Goal: Task Accomplishment & Management: Manage account settings

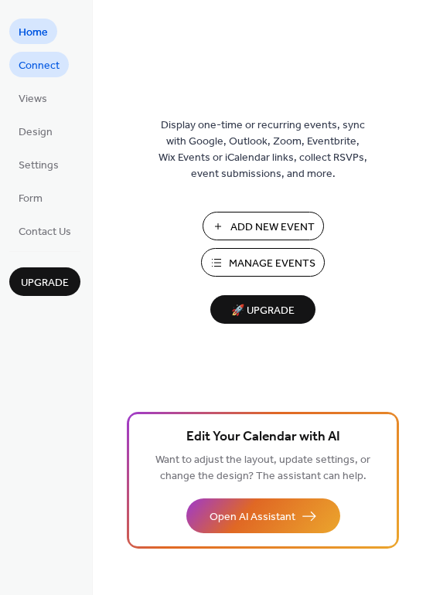
click at [43, 70] on span "Connect" at bounding box center [39, 66] width 41 height 16
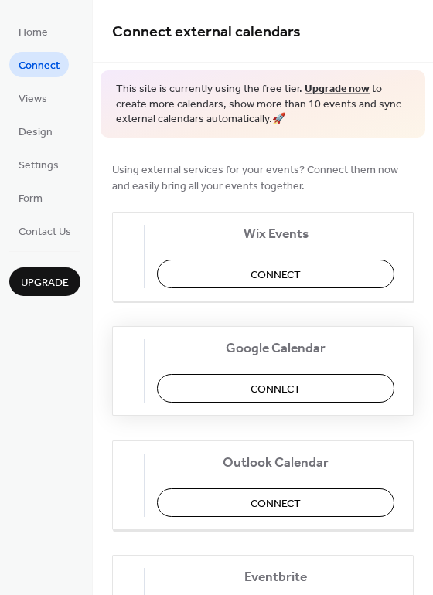
click at [301, 385] on span "Connect" at bounding box center [275, 389] width 50 height 16
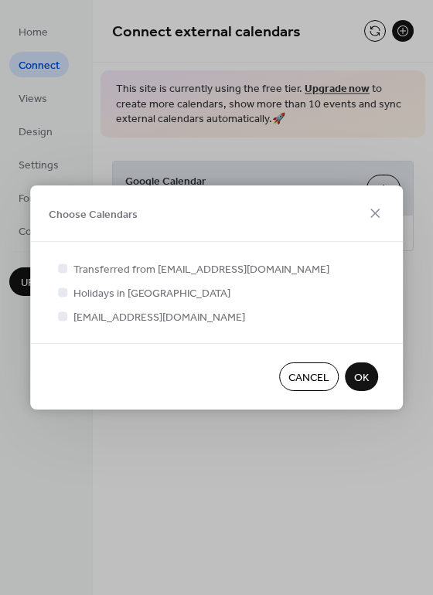
click at [368, 376] on span "OK" at bounding box center [361, 378] width 15 height 16
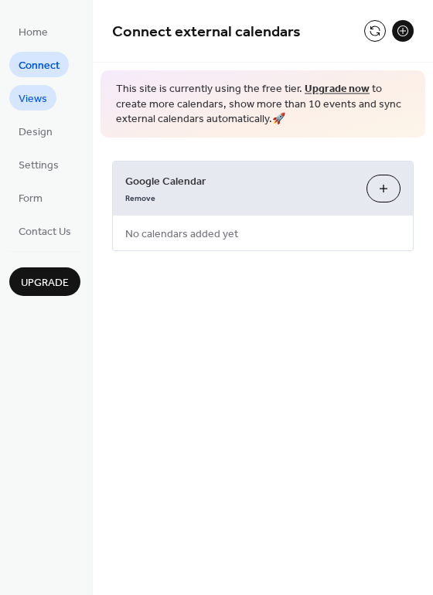
click at [35, 98] on span "Views" at bounding box center [33, 99] width 29 height 16
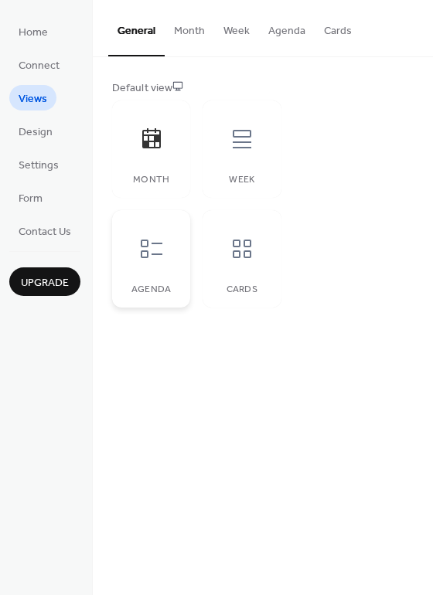
click at [167, 259] on div at bounding box center [151, 249] width 46 height 46
click at [276, 34] on button "Agenda" at bounding box center [287, 27] width 56 height 55
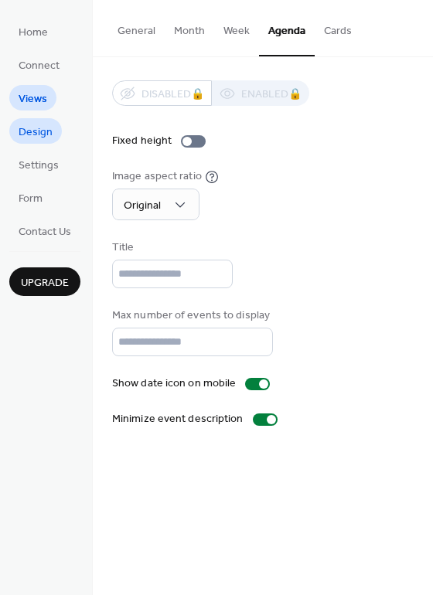
click at [41, 133] on span "Design" at bounding box center [36, 132] width 34 height 16
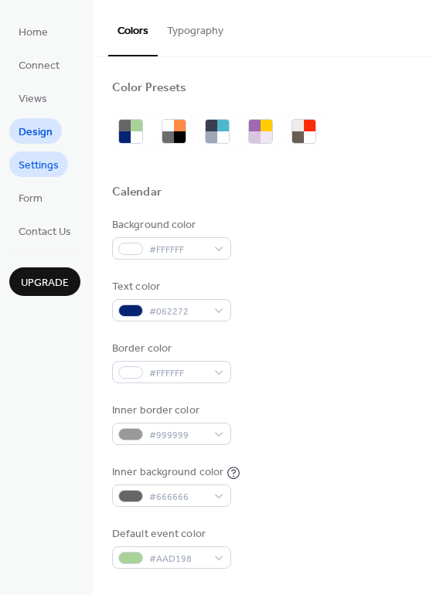
click at [49, 165] on span "Settings" at bounding box center [39, 166] width 40 height 16
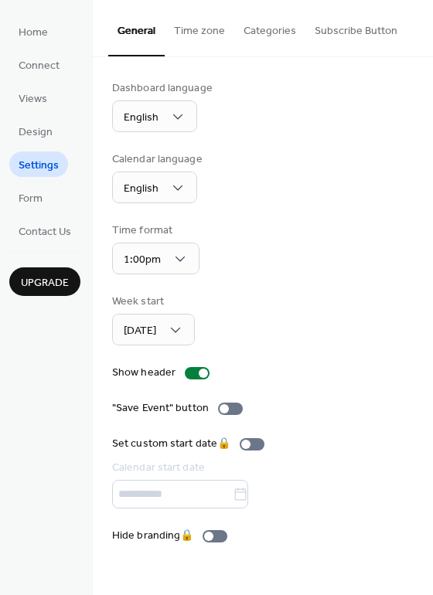
click at [209, 30] on button "Time zone" at bounding box center [200, 27] width 70 height 55
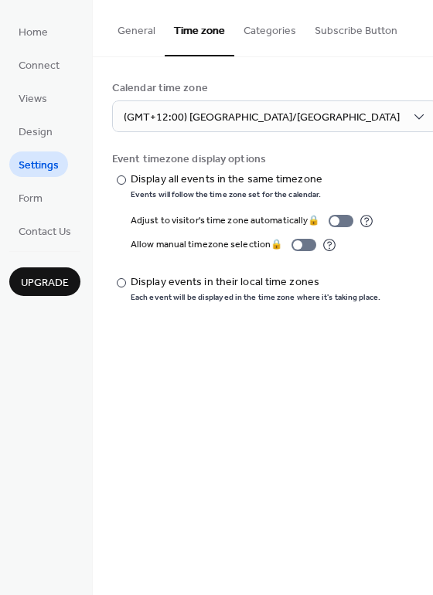
click at [260, 22] on button "Categories" at bounding box center [269, 27] width 71 height 55
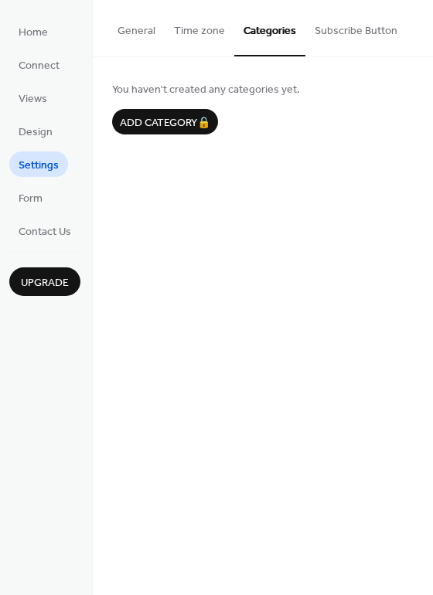
click at [366, 29] on button "Subscribe Button" at bounding box center [355, 27] width 101 height 55
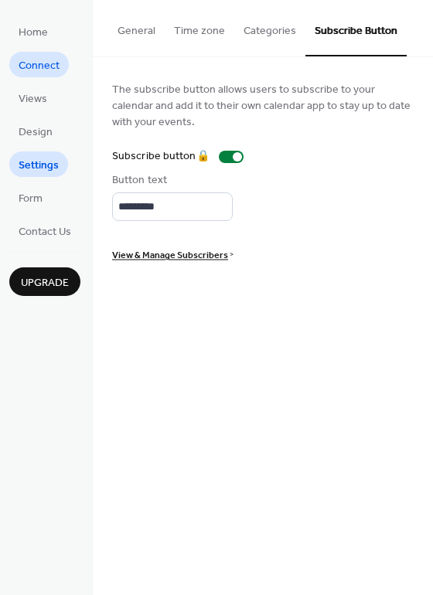
click at [43, 63] on span "Connect" at bounding box center [39, 66] width 41 height 16
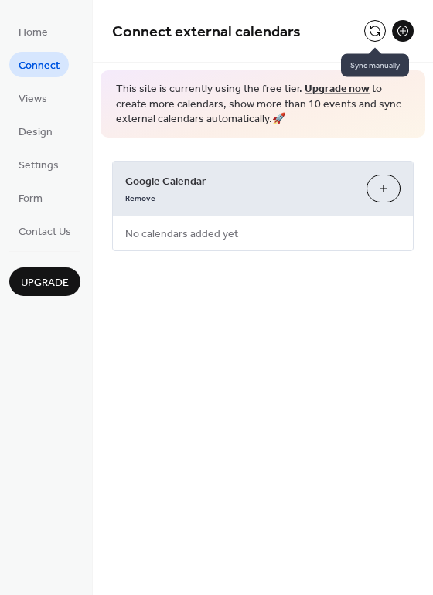
click at [374, 30] on button at bounding box center [375, 31] width 22 height 22
click at [373, 36] on button at bounding box center [375, 31] width 22 height 22
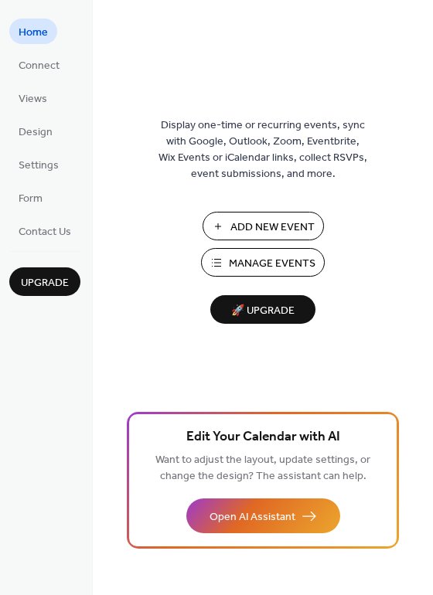
click at [283, 267] on span "Manage Events" at bounding box center [272, 264] width 87 height 16
click at [34, 134] on span "Design" at bounding box center [36, 132] width 34 height 16
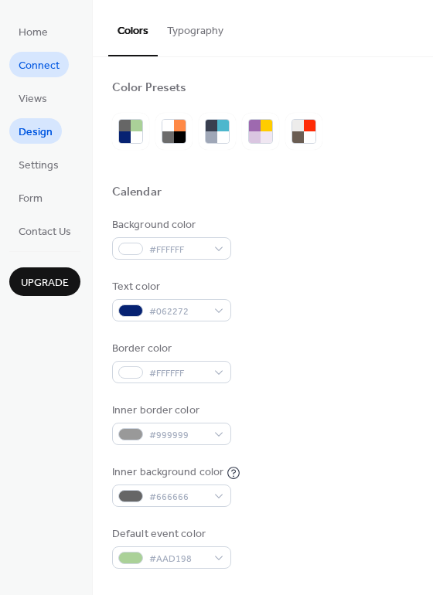
click at [29, 73] on span "Connect" at bounding box center [39, 66] width 41 height 16
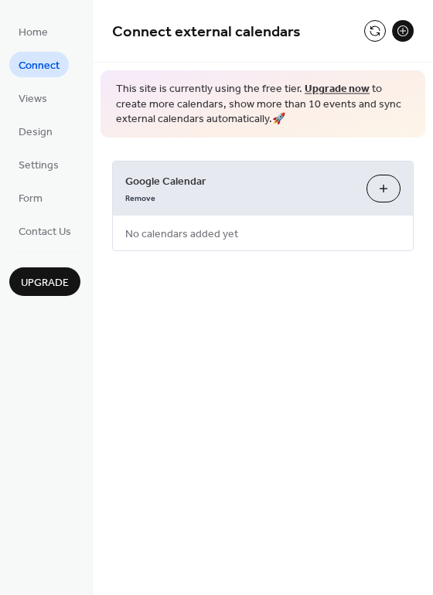
click at [377, 186] on button "Choose Calendars" at bounding box center [383, 189] width 34 height 28
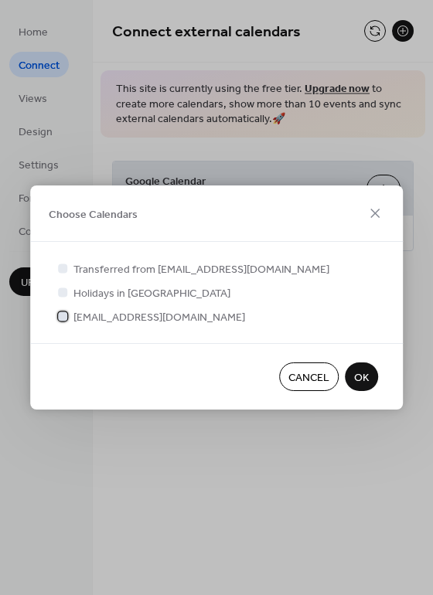
click at [60, 319] on div at bounding box center [62, 315] width 9 height 9
click at [366, 375] on span "OK" at bounding box center [361, 378] width 15 height 16
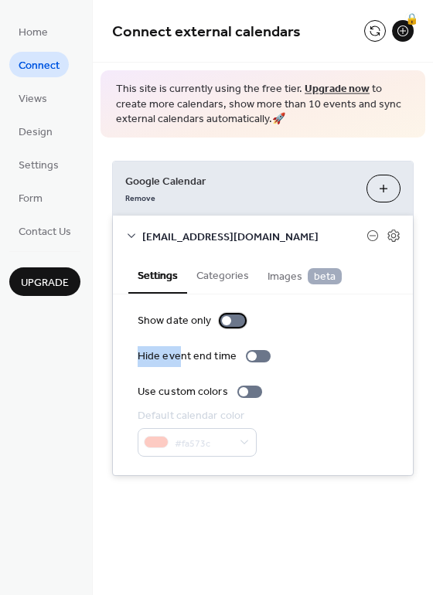
drag, startPoint x: 228, startPoint y: 321, endPoint x: 181, endPoint y: 339, distance: 50.7
click at [181, 339] on div "Show date only Hide event end time Use custom colors Default calendar color #fa…" at bounding box center [263, 385] width 250 height 144
click at [319, 337] on div "Show date only Hide event end time Use custom colors Default calendar color #fa…" at bounding box center [263, 385] width 250 height 144
click at [250, 355] on div at bounding box center [251, 356] width 9 height 9
click at [225, 277] on button "Categories" at bounding box center [222, 275] width 71 height 36
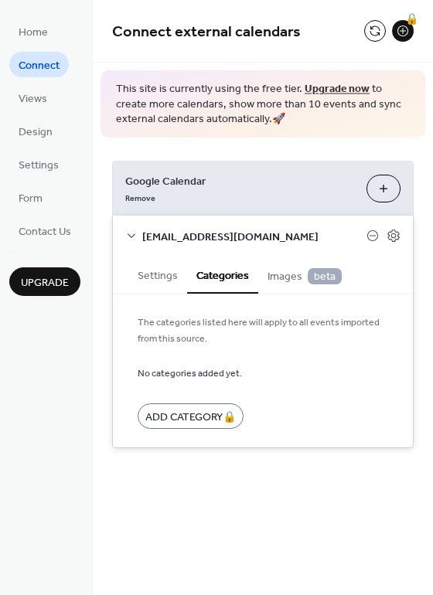
click at [287, 281] on span "Images beta" at bounding box center [304, 276] width 74 height 17
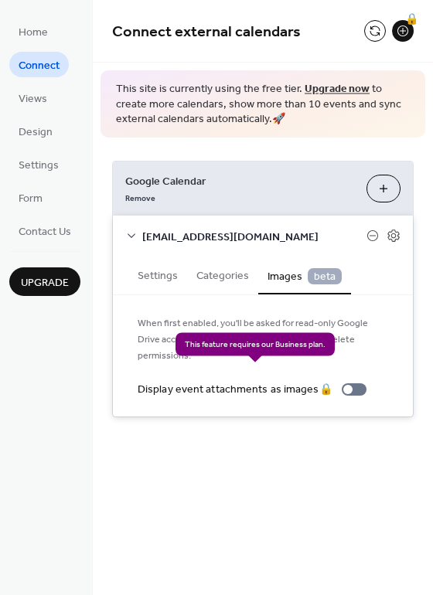
click at [352, 382] on div "Display event attachments as images 🔒" at bounding box center [255, 390] width 235 height 16
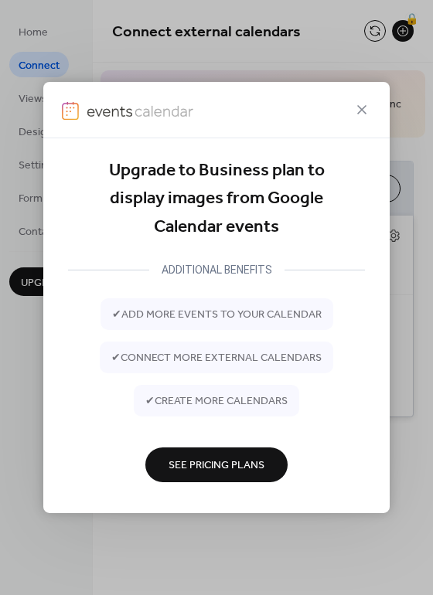
click at [213, 468] on span "See Pricing Plans" at bounding box center [216, 466] width 96 height 16
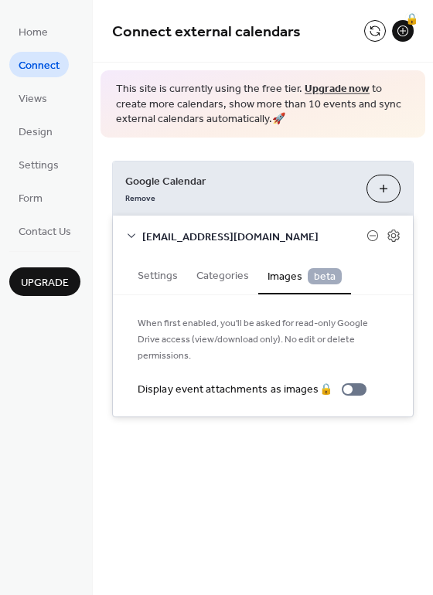
click at [403, 233] on div "[EMAIL_ADDRESS][DOMAIN_NAME]" at bounding box center [263, 236] width 300 height 41
click at [398, 233] on icon at bounding box center [393, 236] width 12 height 12
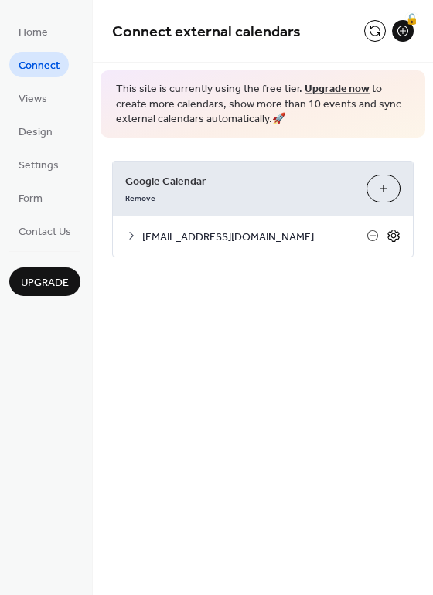
click at [398, 233] on icon at bounding box center [393, 236] width 12 height 12
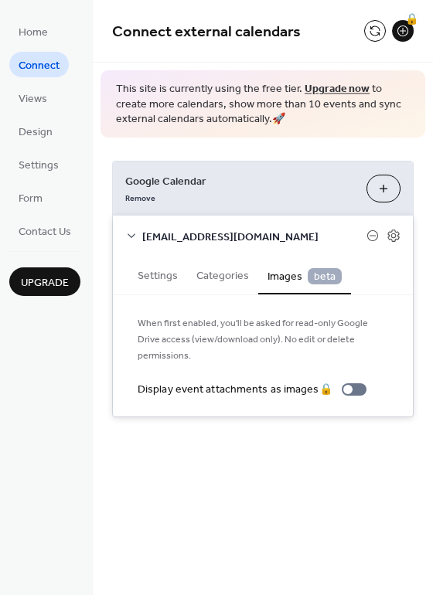
click at [151, 265] on button "Settings" at bounding box center [157, 275] width 59 height 36
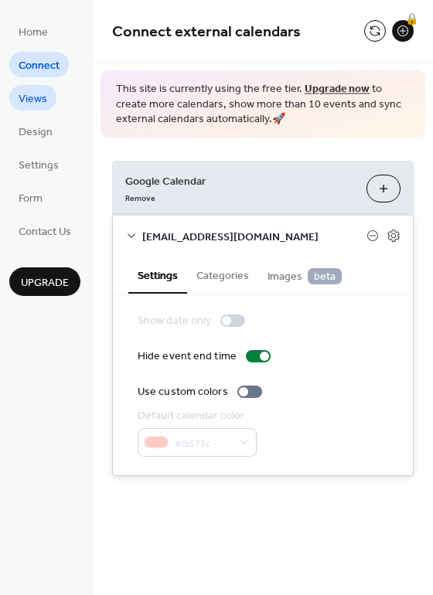
click at [47, 91] on link "Views" at bounding box center [32, 98] width 47 height 26
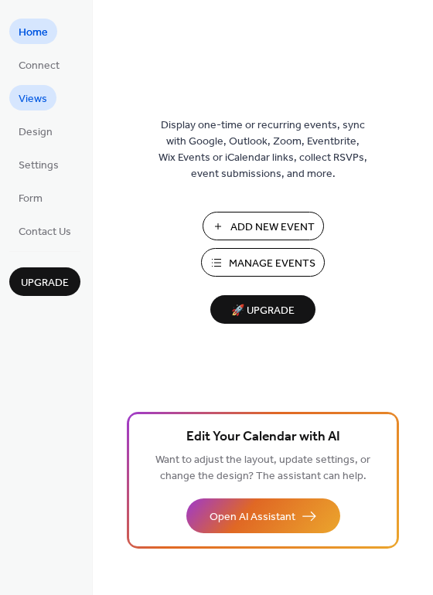
click at [44, 94] on span "Views" at bounding box center [33, 99] width 29 height 16
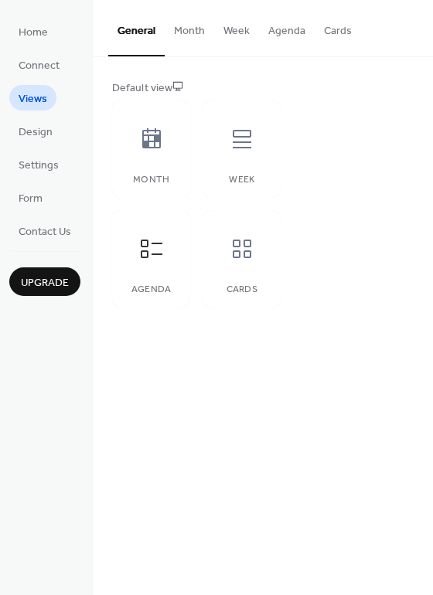
click at [329, 32] on button "Cards" at bounding box center [338, 27] width 46 height 55
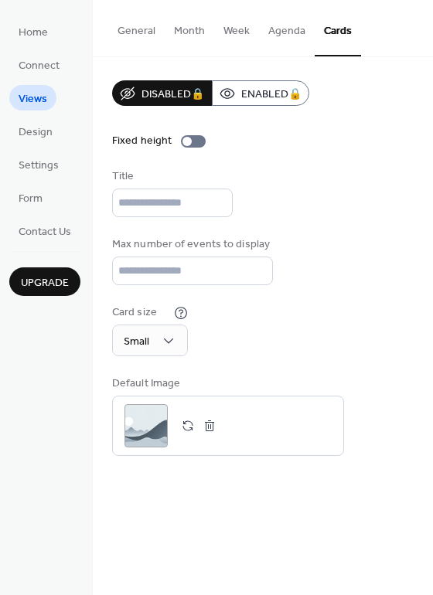
click at [287, 31] on button "Agenda" at bounding box center [287, 27] width 56 height 55
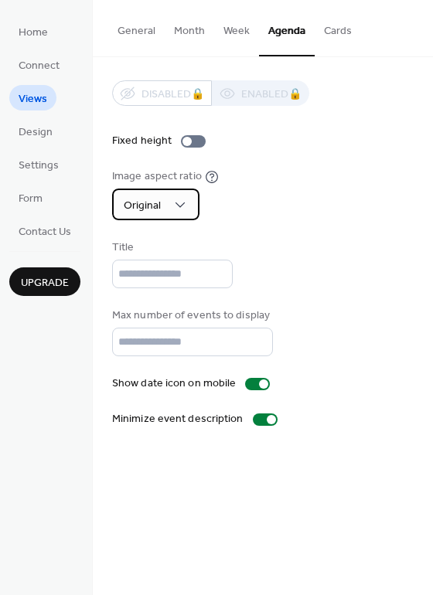
click at [188, 209] on div "Original" at bounding box center [155, 205] width 87 height 32
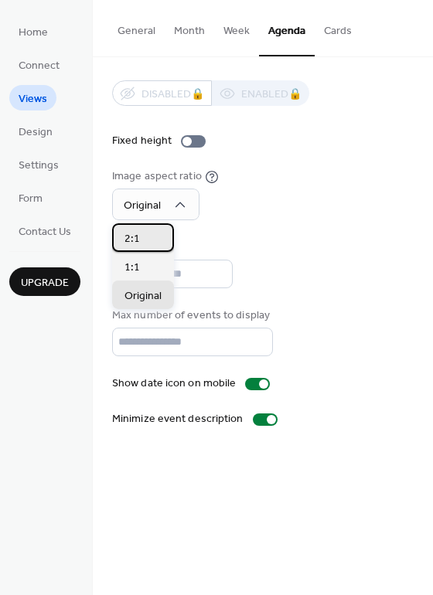
click at [158, 238] on div "2:1" at bounding box center [143, 237] width 62 height 29
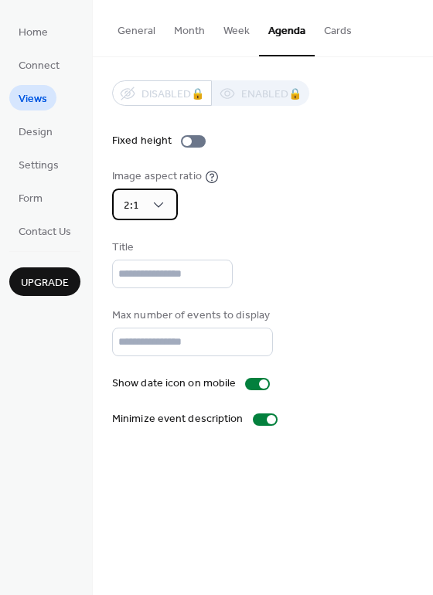
click at [167, 205] on div "2:1" at bounding box center [145, 205] width 66 height 32
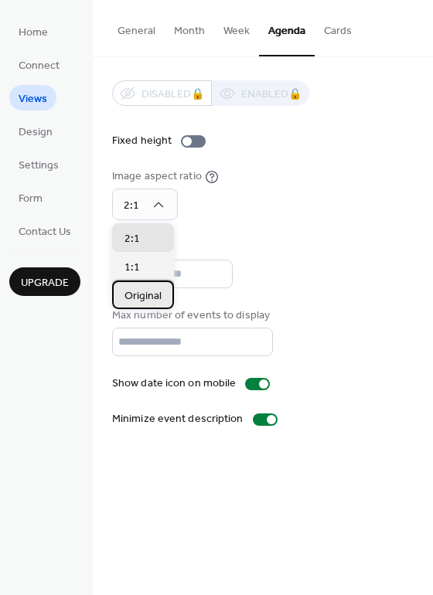
click at [145, 295] on span "Original" at bounding box center [142, 296] width 37 height 16
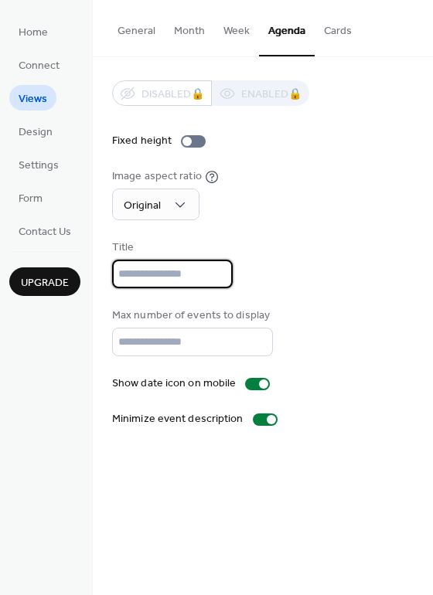
click at [204, 277] on input "text" at bounding box center [172, 274] width 121 height 29
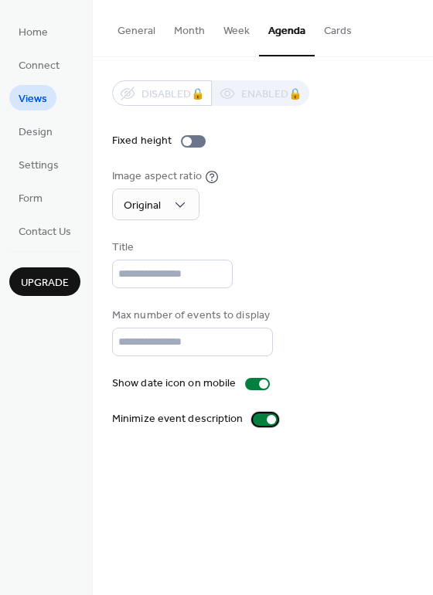
click at [267, 419] on div at bounding box center [271, 419] width 9 height 9
click at [136, 39] on button "General" at bounding box center [136, 27] width 56 height 55
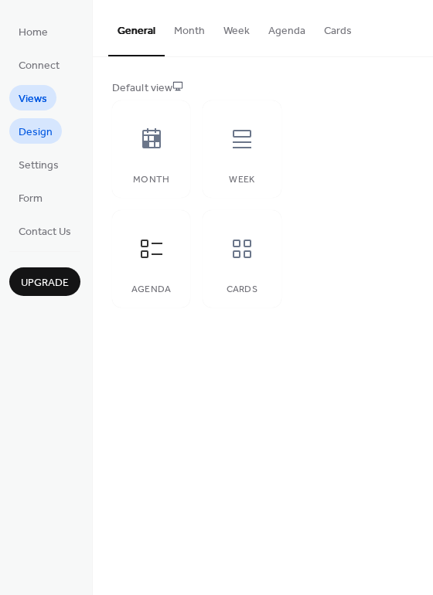
click at [42, 135] on span "Design" at bounding box center [36, 132] width 34 height 16
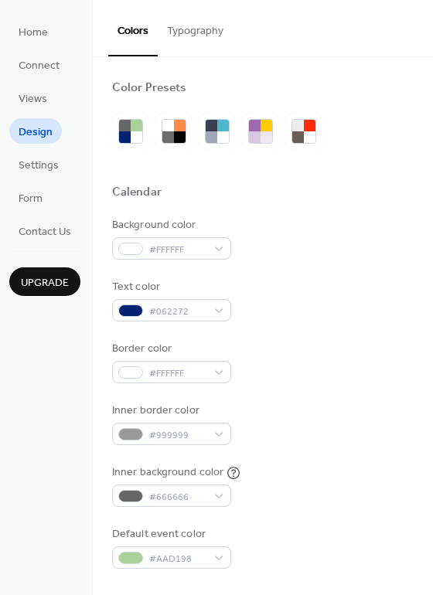
click at [176, 43] on button "Typography" at bounding box center [195, 27] width 75 height 55
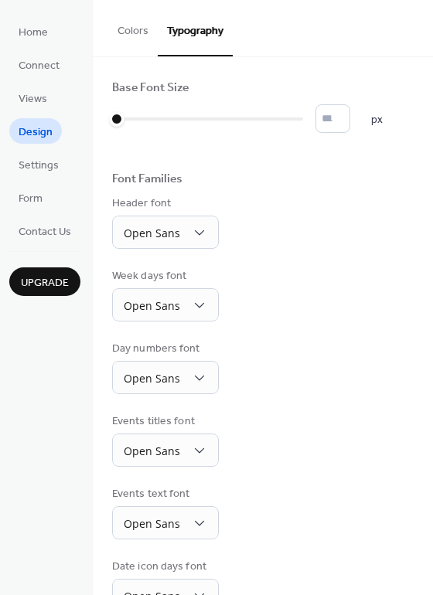
click at [138, 26] on button "Colors" at bounding box center [132, 27] width 49 height 55
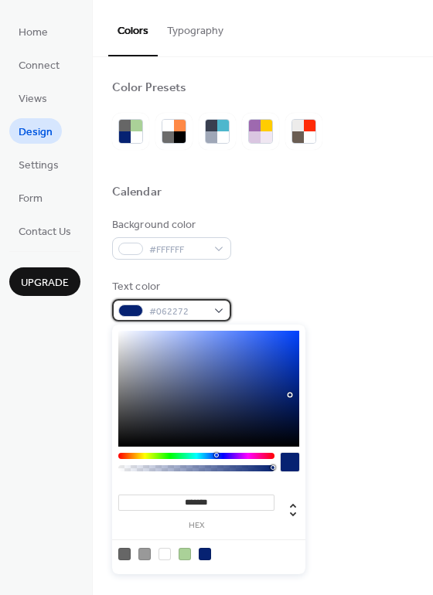
click at [219, 310] on div "#062272" at bounding box center [171, 310] width 119 height 22
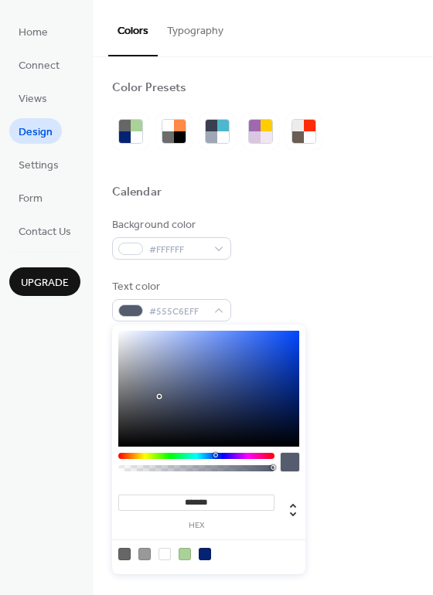
type input "*******"
drag, startPoint x: 199, startPoint y: 377, endPoint x: 100, endPoint y: 461, distance: 128.8
click at [100, 461] on body "Home Connect Views Design Settings Form Contact Us Upgrade Design Upgrade Color…" at bounding box center [216, 297] width 433 height 595
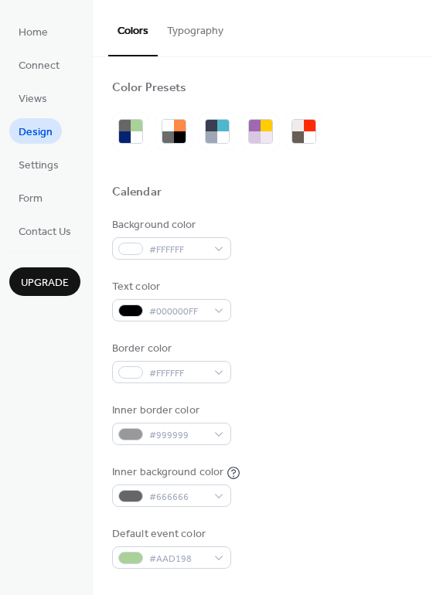
drag, startPoint x: 310, startPoint y: 252, endPoint x: 294, endPoint y: 258, distance: 16.6
click at [308, 252] on div "Background color #FFFFFF" at bounding box center [262, 238] width 301 height 43
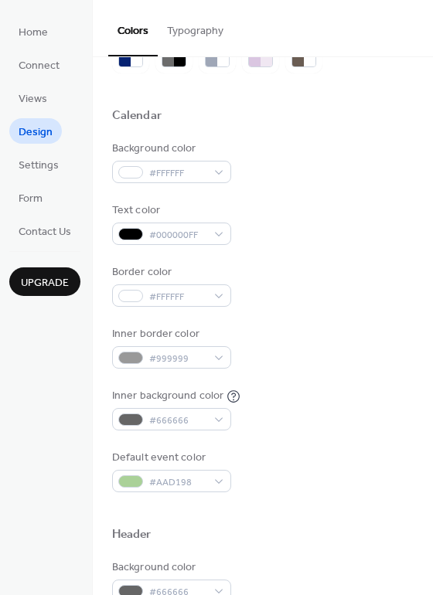
scroll to position [77, 0]
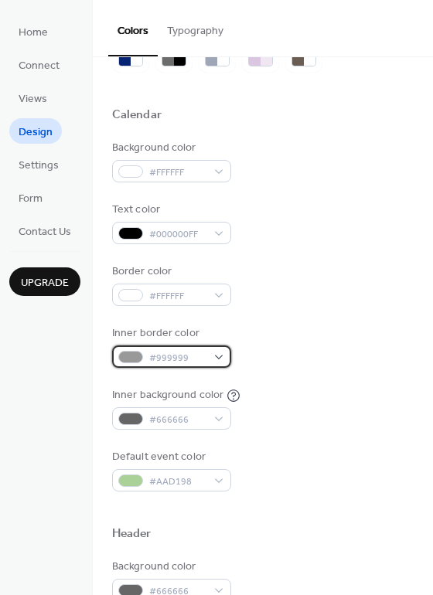
click at [222, 358] on div "#999999" at bounding box center [171, 356] width 119 height 22
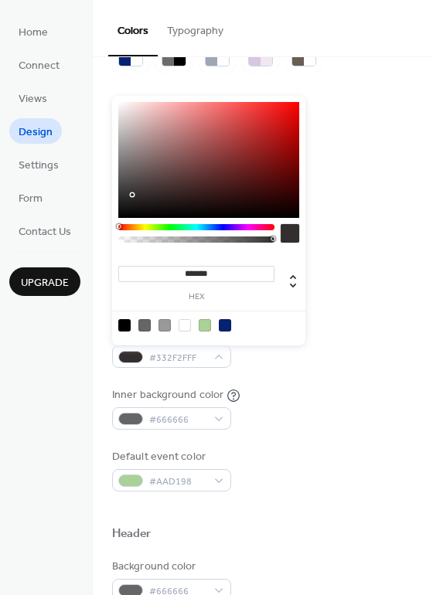
type input "*******"
drag, startPoint x: 138, startPoint y: 175, endPoint x: 83, endPoint y: 273, distance: 112.4
click at [83, 273] on body "Home Connect Views Design Settings Form Contact Us Upgrade Design Upgrade Color…" at bounding box center [216, 297] width 433 height 595
click at [306, 390] on div "Inner background color #666666" at bounding box center [262, 408] width 301 height 43
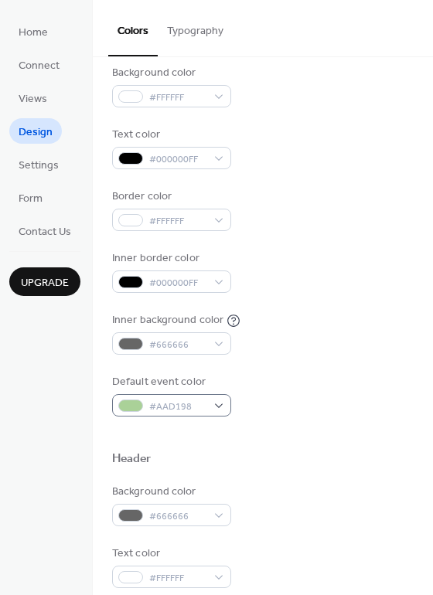
scroll to position [155, 0]
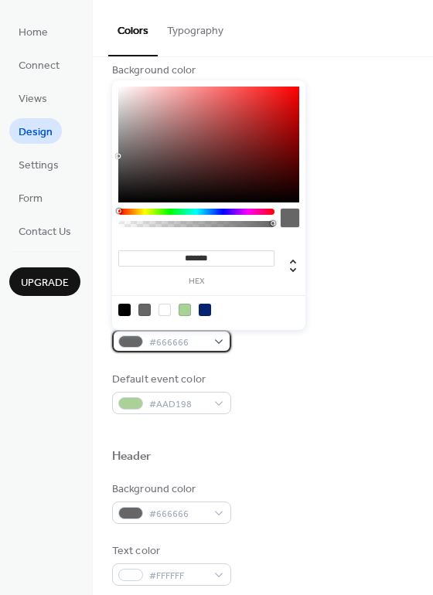
click at [226, 342] on div "#666666" at bounding box center [171, 341] width 119 height 22
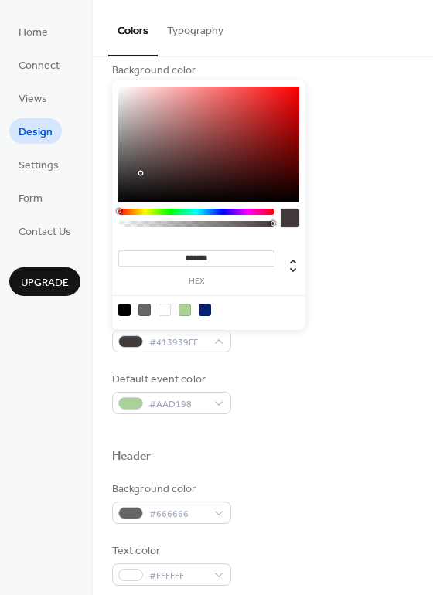
type input "*******"
drag, startPoint x: 125, startPoint y: 159, endPoint x: 140, endPoint y: 152, distance: 16.2
click at [140, 152] on div at bounding box center [208, 145] width 181 height 116
click at [323, 412] on div "Default event color #AAD198" at bounding box center [262, 393] width 301 height 43
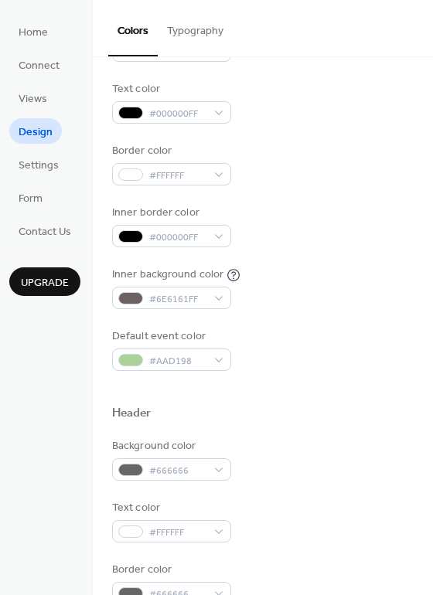
scroll to position [309, 0]
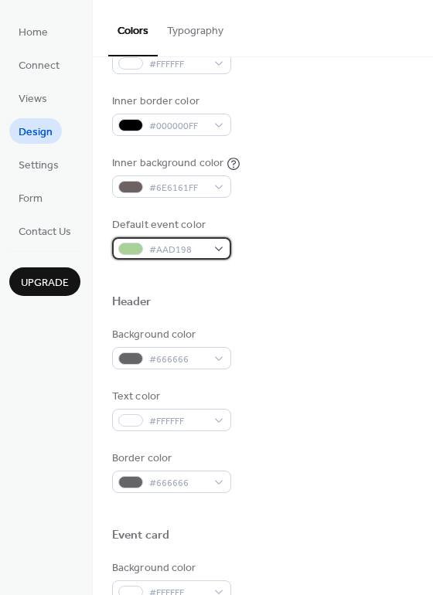
click at [210, 245] on div "#AAD198" at bounding box center [171, 248] width 119 height 22
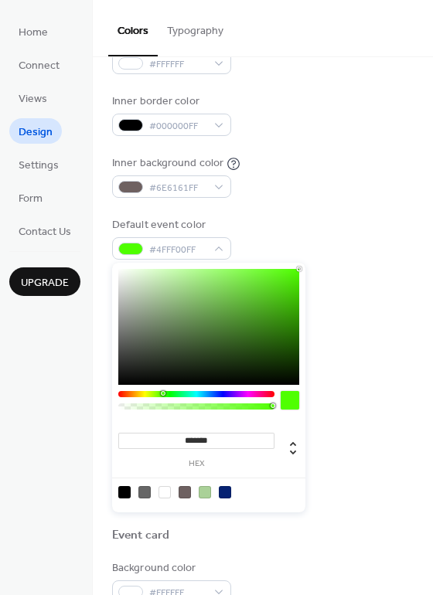
drag, startPoint x: 173, startPoint y: 299, endPoint x: 396, endPoint y: 243, distance: 230.4
click at [396, 243] on body "Home Connect Views Design Settings Form Contact Us Upgrade Design Upgrade Color…" at bounding box center [216, 297] width 433 height 595
click at [297, 266] on div "******* hex" at bounding box center [208, 388] width 193 height 250
click at [294, 274] on div at bounding box center [208, 327] width 181 height 116
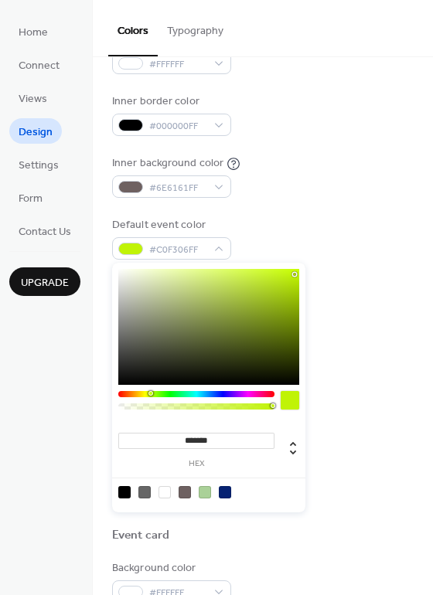
type input "*******"
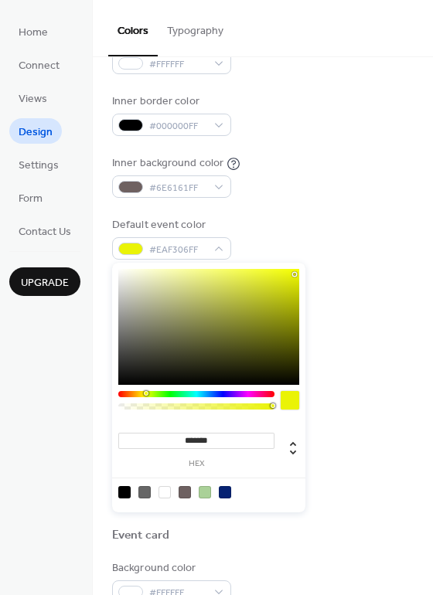
drag, startPoint x: 164, startPoint y: 392, endPoint x: 145, endPoint y: 391, distance: 18.6
click at [145, 391] on div at bounding box center [146, 393] width 5 height 5
click at [332, 288] on div at bounding box center [262, 277] width 301 height 35
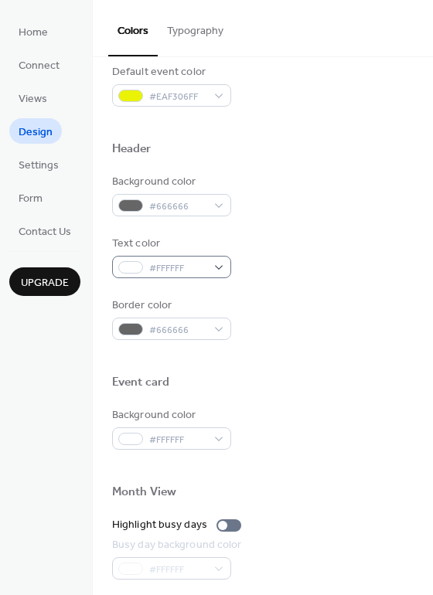
scroll to position [464, 0]
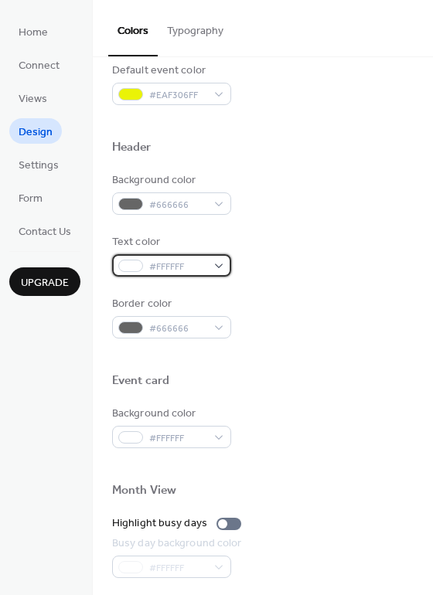
click at [209, 270] on div "#FFFFFF" at bounding box center [171, 265] width 119 height 22
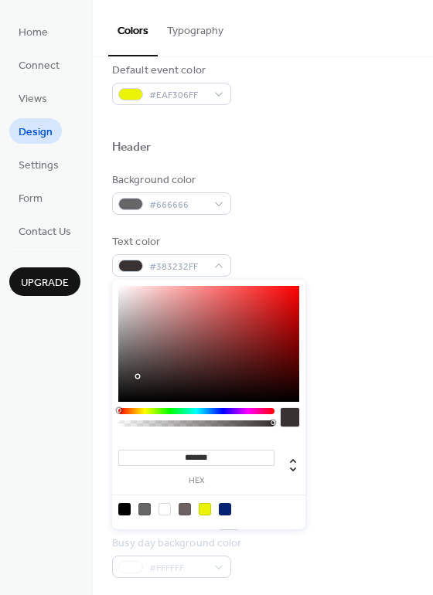
type input "*******"
drag, startPoint x: 146, startPoint y: 373, endPoint x: 81, endPoint y: 416, distance: 78.0
click at [81, 416] on body "Home Connect Views Design Settings Form Contact Us Upgrade Design Upgrade Color…" at bounding box center [216, 297] width 433 height 595
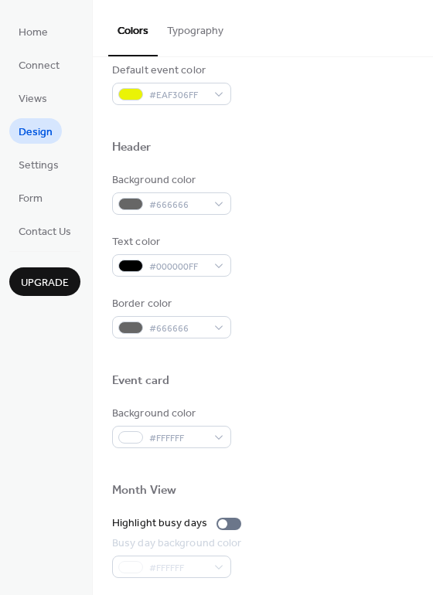
click at [305, 196] on div "Background color #666666" at bounding box center [262, 193] width 301 height 43
click at [184, 202] on span "#666666" at bounding box center [177, 205] width 57 height 16
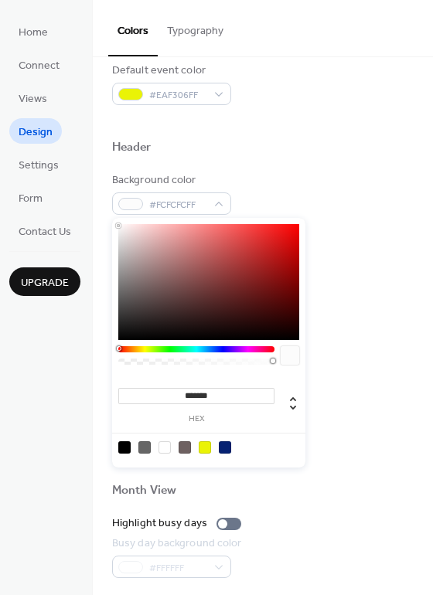
type input "*******"
drag, startPoint x: 136, startPoint y: 264, endPoint x: 100, endPoint y: 207, distance: 67.1
click at [100, 207] on body "Home Connect Views Design Settings Form Contact Us Upgrade Design Upgrade Color…" at bounding box center [216, 297] width 433 height 595
drag, startPoint x: 365, startPoint y: 142, endPoint x: 355, endPoint y: 141, distance: 9.3
click at [364, 141] on div "Header" at bounding box center [262, 150] width 301 height 20
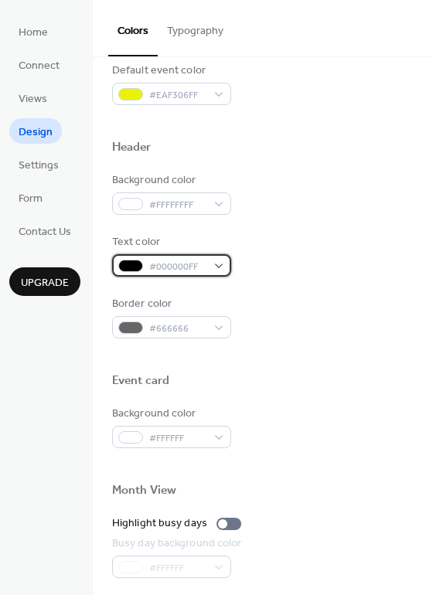
click at [216, 271] on div "#000000FF" at bounding box center [171, 265] width 119 height 22
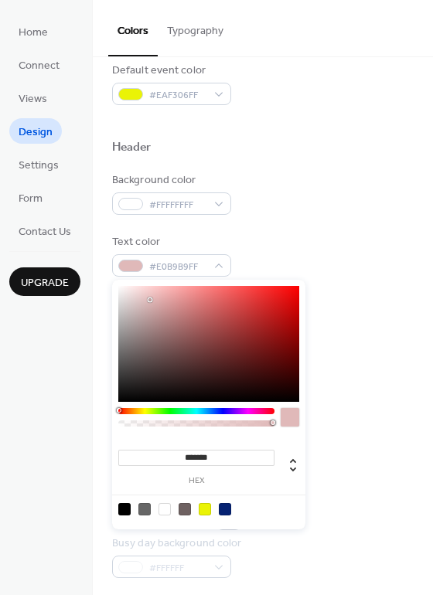
type input "*******"
drag, startPoint x: 154, startPoint y: 301, endPoint x: 89, endPoint y: 268, distance: 72.6
click at [89, 268] on body "Home Connect Views Design Settings Form Contact Us Upgrade Design Upgrade Color…" at bounding box center [216, 297] width 433 height 595
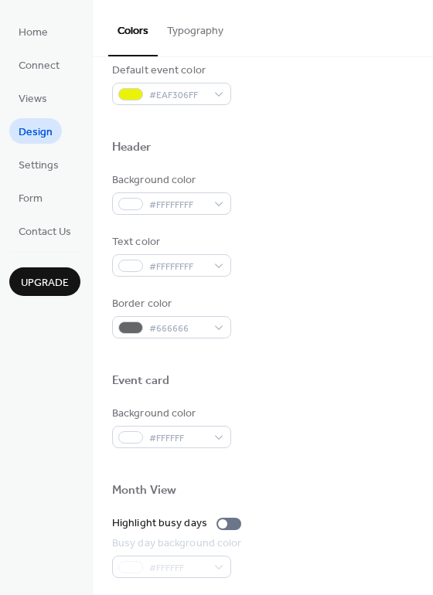
click at [346, 194] on div "Background color #FFFFFFFF" at bounding box center [262, 193] width 301 height 43
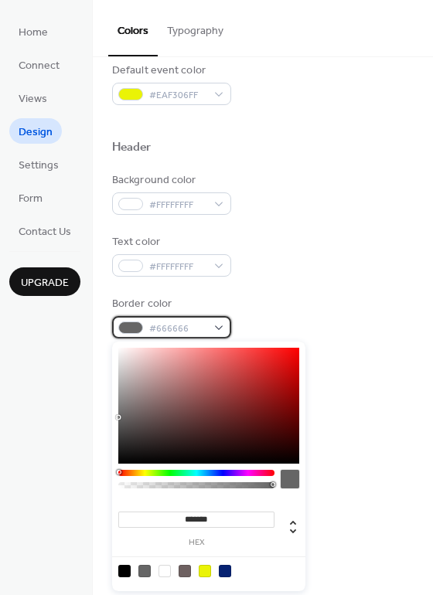
click at [206, 325] on div "#666666" at bounding box center [171, 327] width 119 height 22
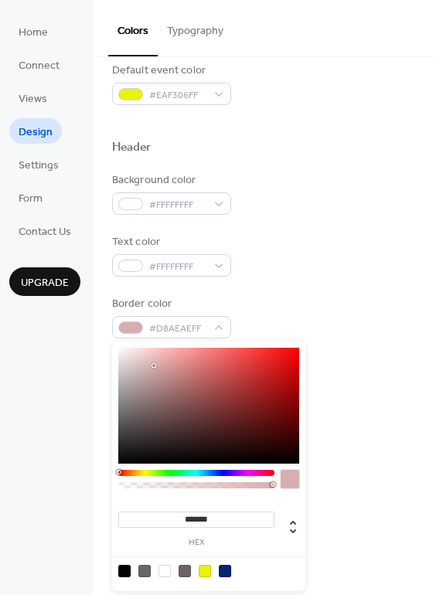
type input "*******"
drag, startPoint x: 155, startPoint y: 366, endPoint x: 100, endPoint y: 349, distance: 57.2
click at [100, 349] on body "Home Connect Views Design Settings Form Contact Us Upgrade Design Upgrade Color…" at bounding box center [216, 297] width 433 height 595
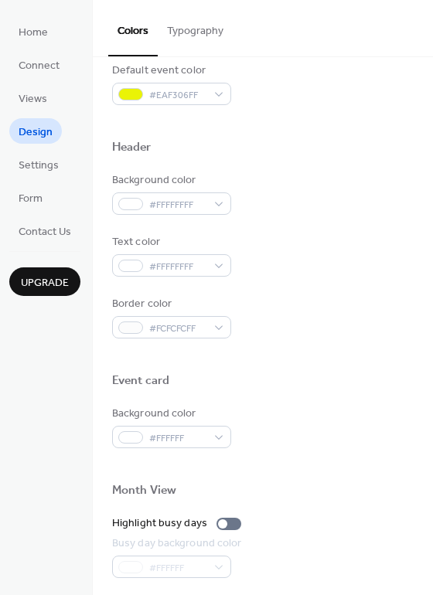
click at [347, 260] on div "Text color #FFFFFFFF" at bounding box center [262, 255] width 301 height 43
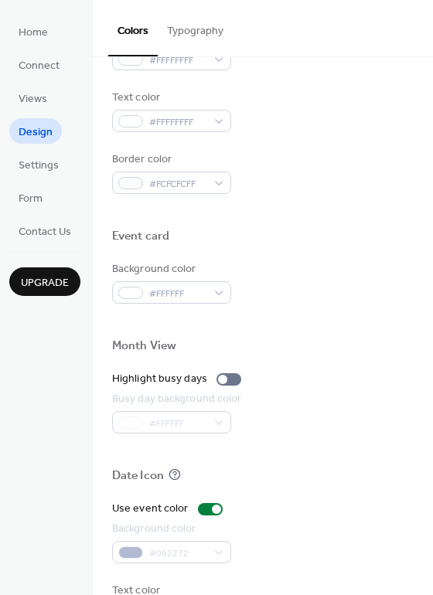
scroll to position [662, 0]
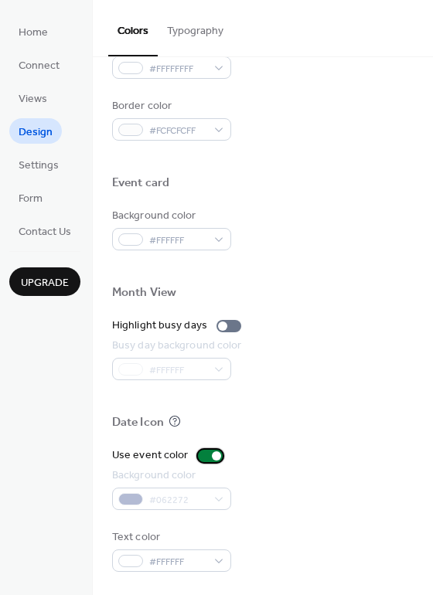
click at [213, 456] on div at bounding box center [216, 455] width 9 height 9
click at [202, 499] on div "#062272" at bounding box center [171, 499] width 119 height 22
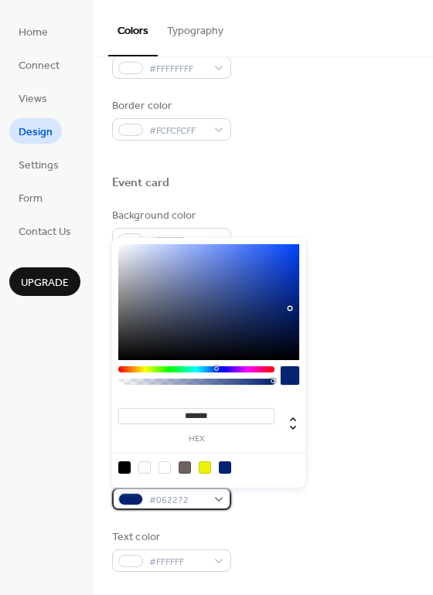
click at [219, 498] on div "#062272" at bounding box center [171, 499] width 119 height 22
click at [145, 369] on div at bounding box center [196, 369] width 156 height 6
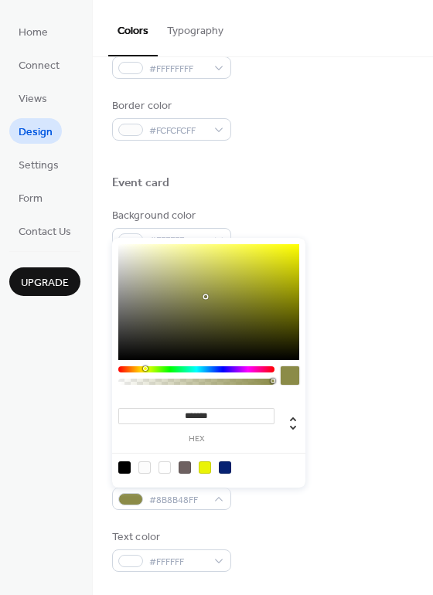
type input "*******"
drag, startPoint x: 206, startPoint y: 297, endPoint x: 315, endPoint y: 234, distance: 126.3
click at [315, 234] on body "Home Connect Views Design Settings Form Contact Us Upgrade Design Upgrade Color…" at bounding box center [216, 297] width 433 height 595
click at [345, 448] on div "Use event color" at bounding box center [262, 455] width 301 height 16
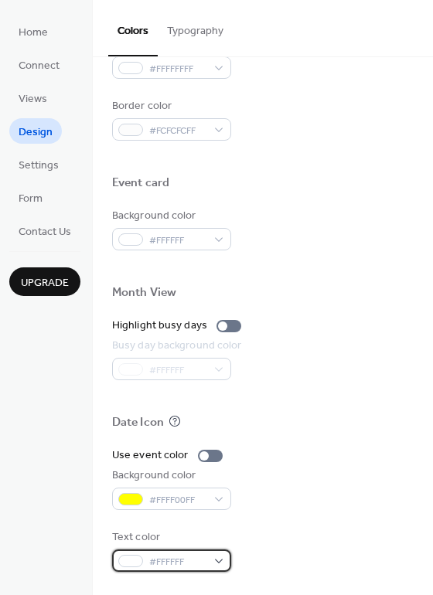
click at [193, 557] on span "#FFFFFF" at bounding box center [177, 562] width 57 height 16
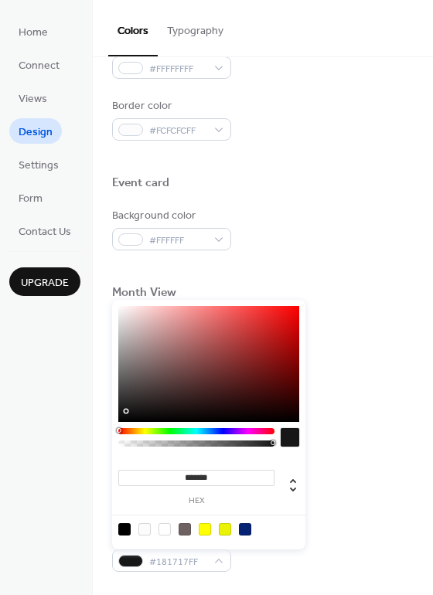
type input "*******"
drag, startPoint x: 132, startPoint y: 394, endPoint x: 117, endPoint y: 429, distance: 38.1
click at [117, 429] on div "******* hex" at bounding box center [208, 425] width 193 height 250
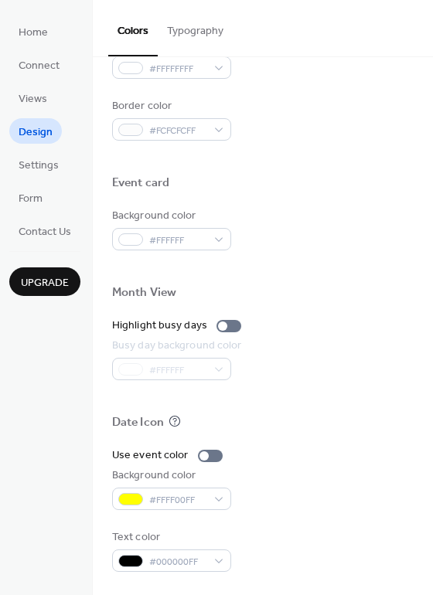
click at [336, 391] on div at bounding box center [262, 397] width 301 height 35
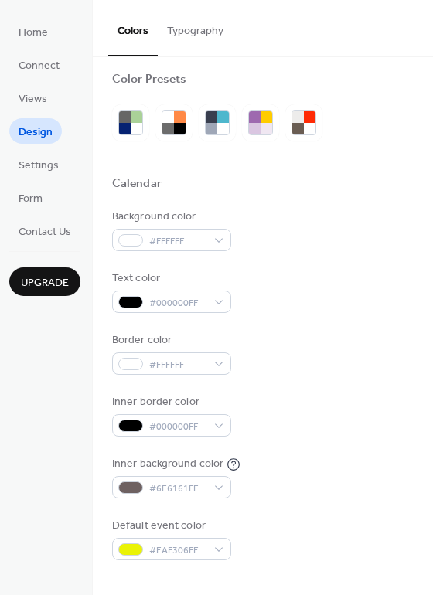
scroll to position [0, 0]
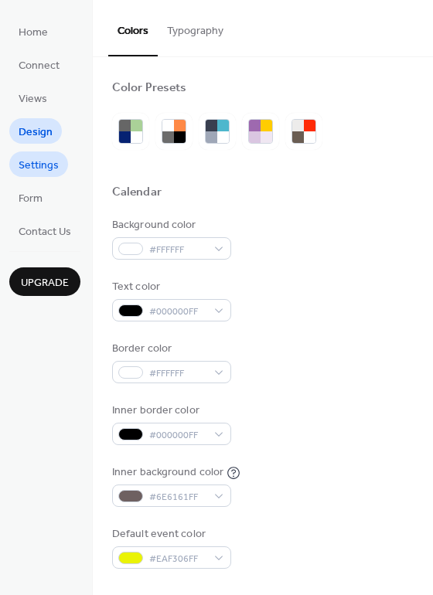
click at [39, 158] on span "Settings" at bounding box center [39, 166] width 40 height 16
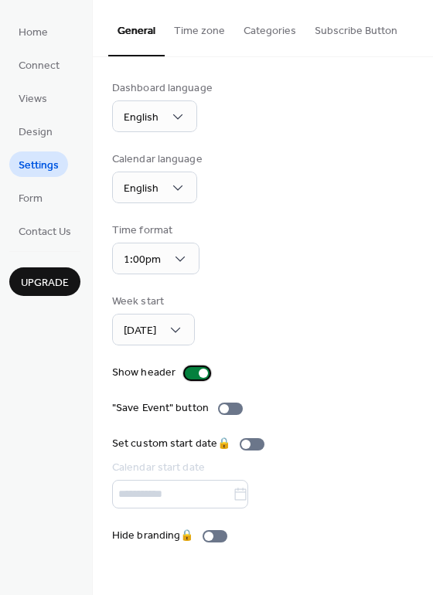
click at [202, 376] on div at bounding box center [203, 373] width 9 height 9
click at [41, 133] on span "Design" at bounding box center [36, 132] width 34 height 16
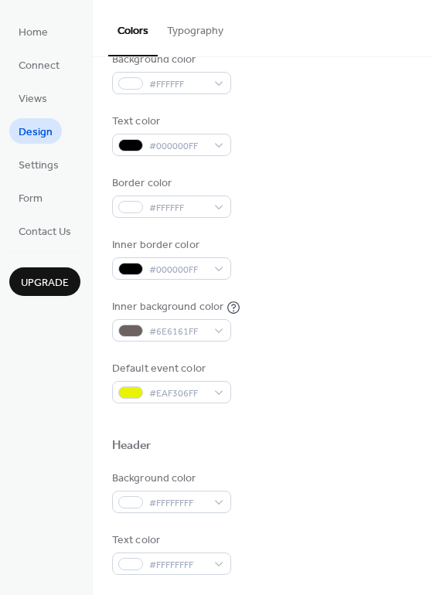
scroll to position [155, 0]
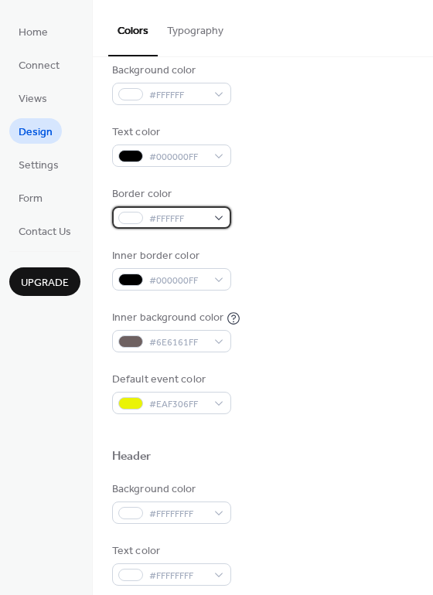
click at [223, 215] on div "#FFFFFF" at bounding box center [171, 217] width 119 height 22
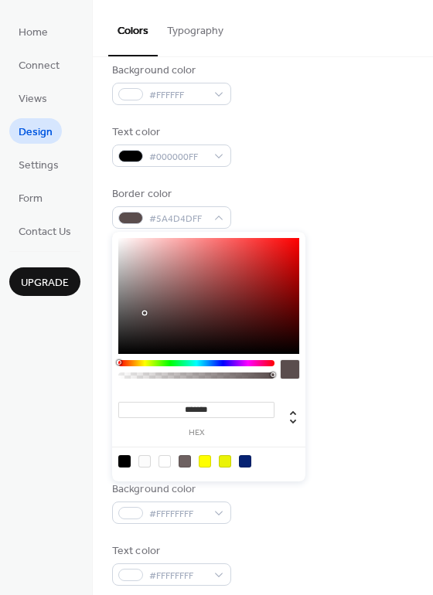
type input "*******"
drag, startPoint x: 134, startPoint y: 328, endPoint x: 111, endPoint y: 353, distance: 34.5
click at [114, 356] on div "******* hex" at bounding box center [208, 357] width 193 height 250
click at [321, 180] on div "Background color #FFFFFF Text color #000000FF Border color #000000FF Inner bord…" at bounding box center [262, 239] width 301 height 352
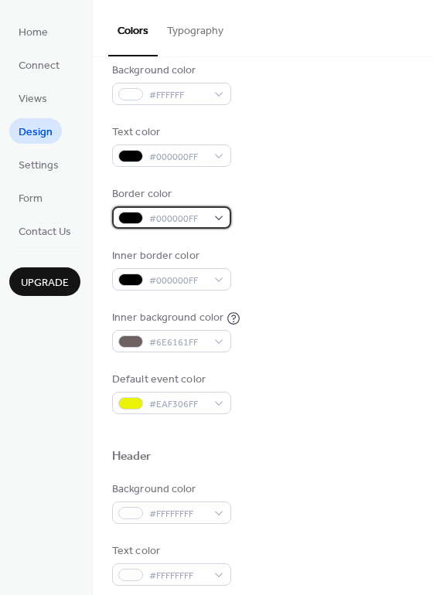
click at [207, 223] on div "#000000FF" at bounding box center [171, 217] width 119 height 22
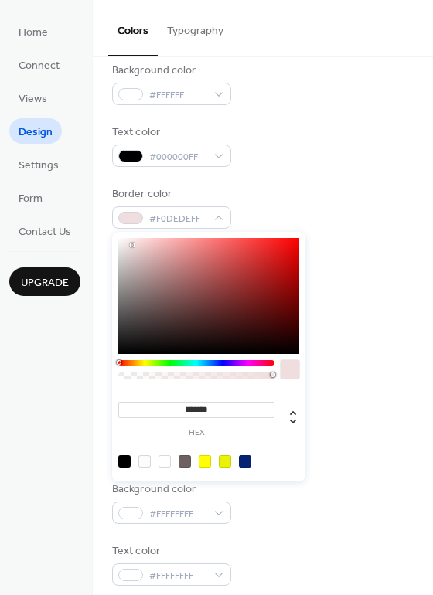
type input "*******"
drag, startPoint x: 164, startPoint y: 298, endPoint x: 94, endPoint y: 222, distance: 103.4
click at [94, 222] on body "Home Connect Views Design Settings Form Contact Us Upgrade Design Upgrade Color…" at bounding box center [216, 297] width 433 height 595
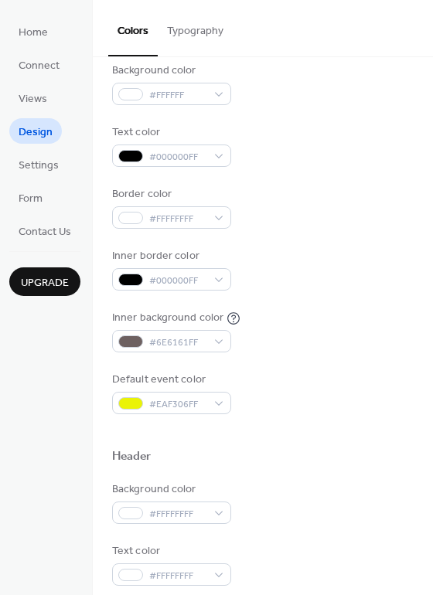
click at [304, 202] on div "Border color #FFFFFFFF" at bounding box center [262, 207] width 301 height 43
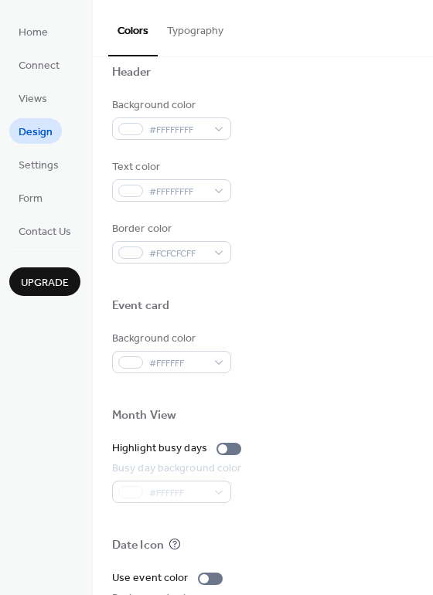
scroll to position [541, 0]
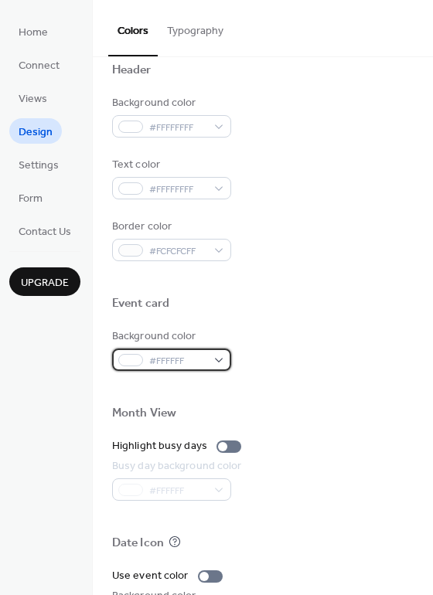
click at [206, 354] on span "#FFFFFF" at bounding box center [177, 361] width 57 height 16
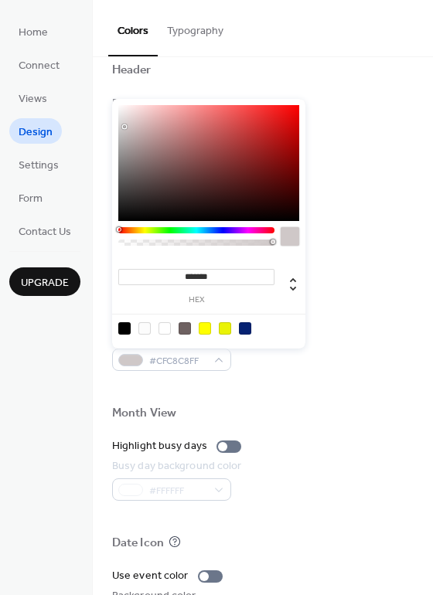
type input "*******"
drag, startPoint x: 125, startPoint y: 111, endPoint x: 122, endPoint y: 128, distance: 17.3
click at [122, 128] on div at bounding box center [208, 163] width 181 height 116
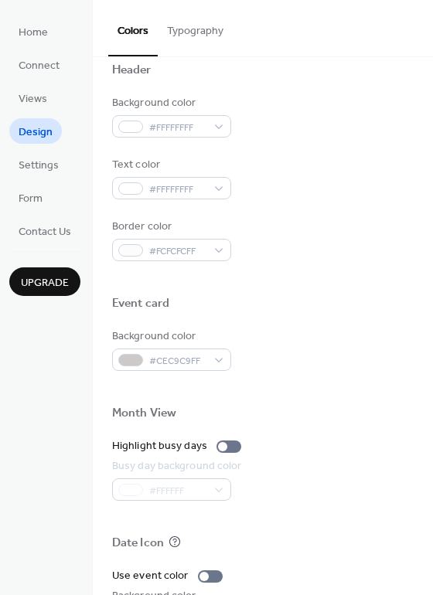
click at [348, 209] on div "Background color #FFFFFFFF Text color #FFFFFFFF Border color #FCFCFCFF" at bounding box center [262, 178] width 301 height 166
click at [43, 196] on link "Form" at bounding box center [30, 198] width 43 height 26
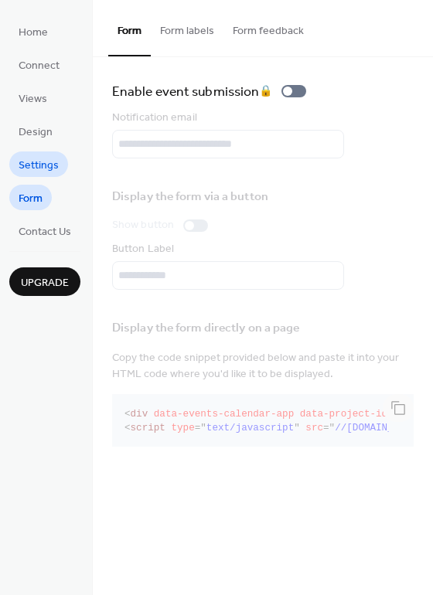
click at [51, 165] on span "Settings" at bounding box center [39, 166] width 40 height 16
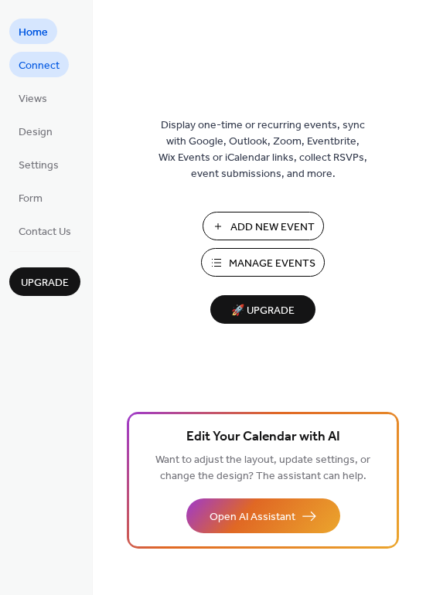
click at [35, 68] on span "Connect" at bounding box center [39, 66] width 41 height 16
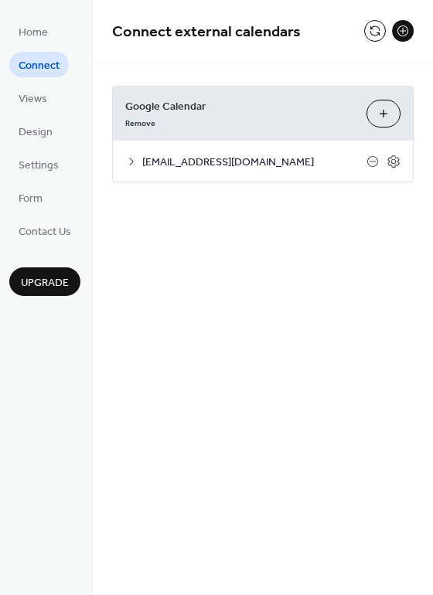
click at [131, 159] on icon at bounding box center [131, 161] width 12 height 12
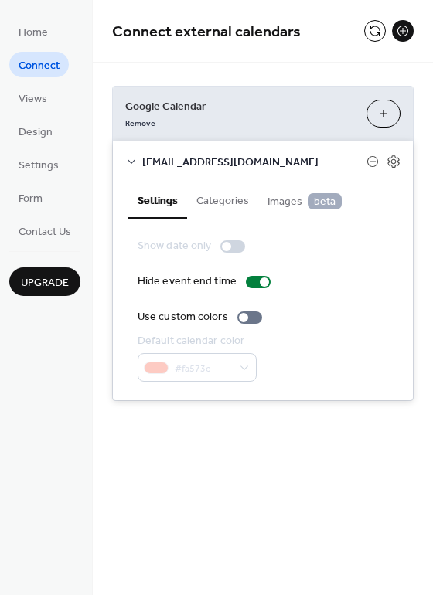
click at [230, 208] on button "Categories" at bounding box center [222, 200] width 71 height 36
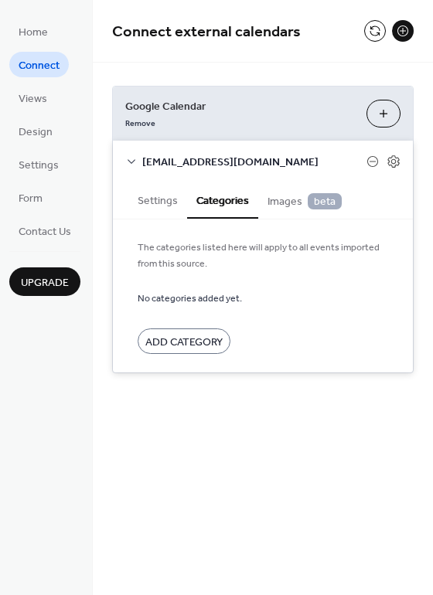
click at [281, 201] on span "Images beta" at bounding box center [304, 201] width 74 height 17
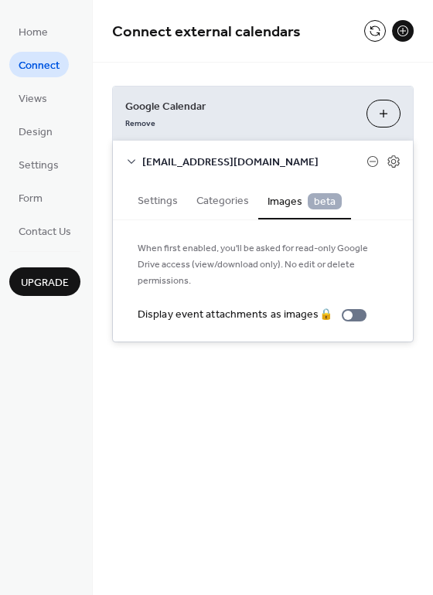
drag, startPoint x: 344, startPoint y: 299, endPoint x: 343, endPoint y: 342, distance: 43.3
click at [343, 342] on div "Google Calendar Remove Choose Calendars [EMAIL_ADDRESS][DOMAIN_NAME] Settings C…" at bounding box center [263, 214] width 340 height 303
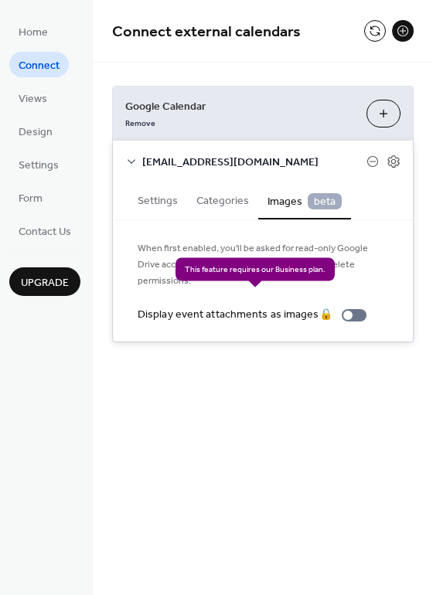
click at [345, 307] on div "Display event attachments as images 🔒" at bounding box center [255, 315] width 235 height 16
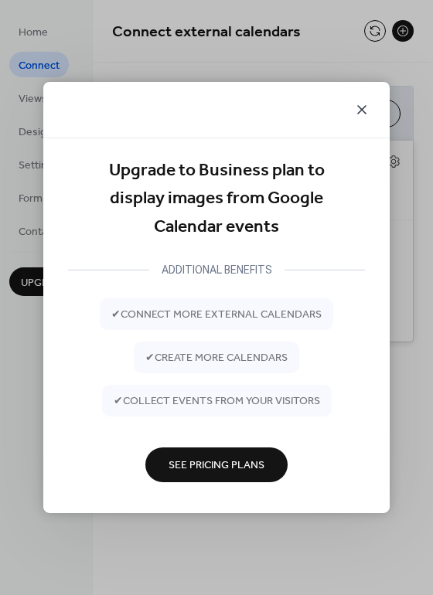
click at [362, 106] on icon at bounding box center [361, 109] width 19 height 19
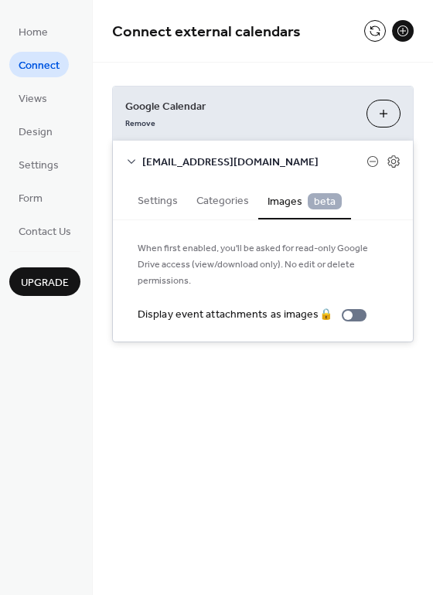
click at [390, 153] on div "[EMAIL_ADDRESS][DOMAIN_NAME]" at bounding box center [263, 161] width 300 height 41
click at [377, 32] on button at bounding box center [375, 31] width 22 height 22
click at [45, 91] on span "Views" at bounding box center [33, 99] width 29 height 16
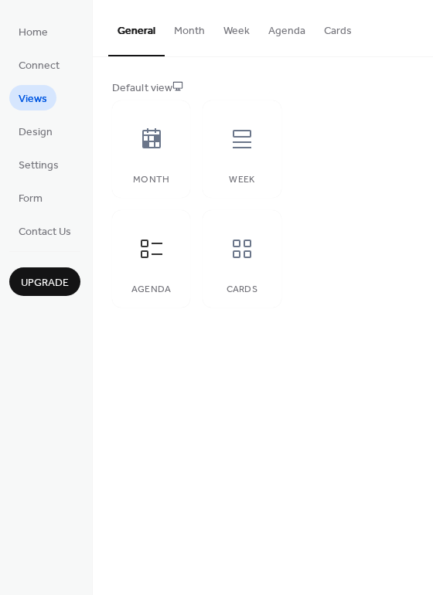
click at [301, 34] on button "Agenda" at bounding box center [287, 27] width 56 height 55
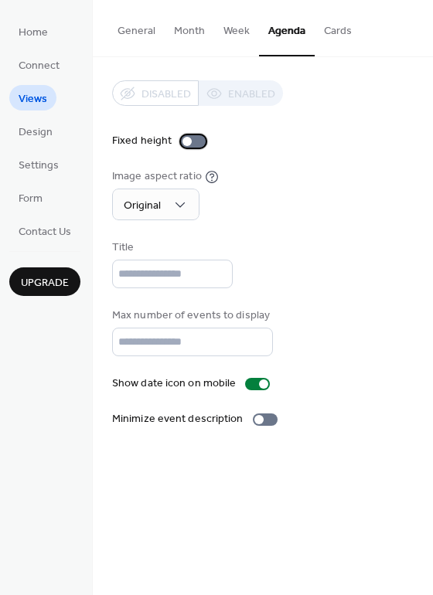
click at [189, 141] on div at bounding box center [186, 141] width 9 height 9
click at [198, 141] on div at bounding box center [199, 141] width 9 height 9
click at [243, 96] on div "Disabled Enabled" at bounding box center [197, 93] width 171 height 26
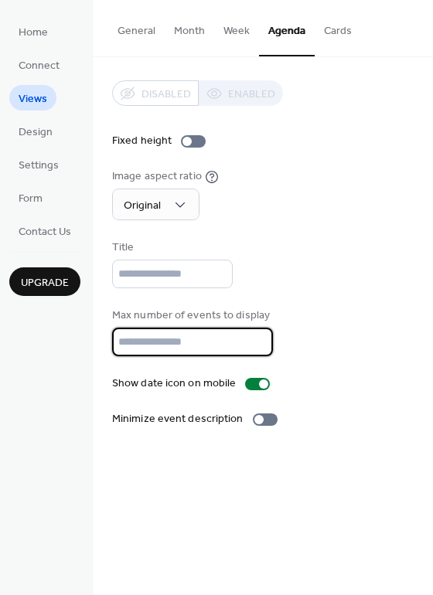
click at [206, 341] on input "**" at bounding box center [192, 342] width 161 height 29
click at [328, 33] on button "Cards" at bounding box center [338, 27] width 46 height 55
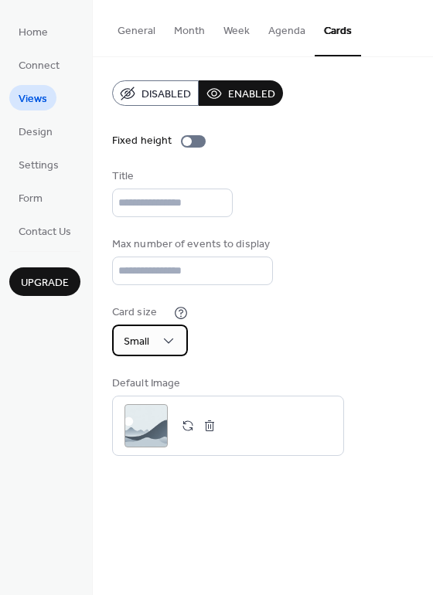
click at [179, 339] on div "Small" at bounding box center [150, 341] width 76 height 32
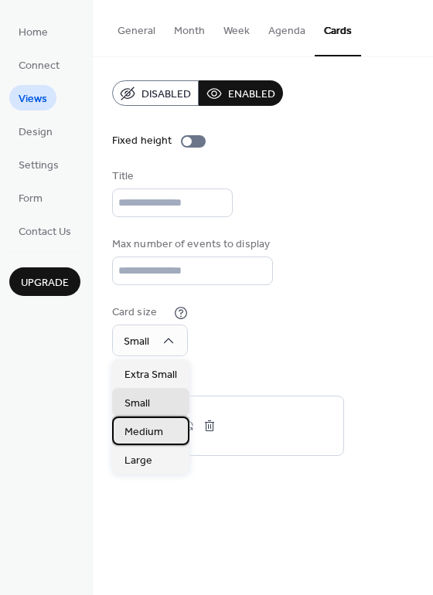
click at [160, 430] on span "Medium" at bounding box center [143, 432] width 39 height 16
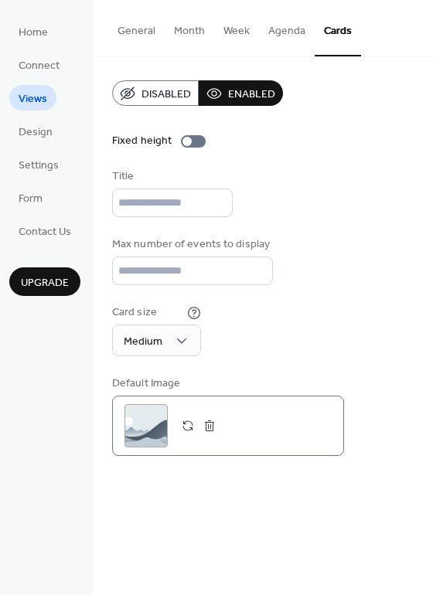
click at [150, 427] on div ";" at bounding box center [145, 425] width 43 height 43
click at [167, 94] on span "Disabled" at bounding box center [165, 95] width 49 height 16
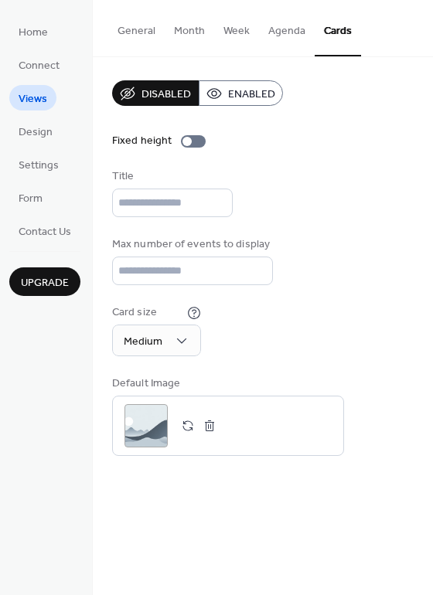
click at [291, 32] on button "Agenda" at bounding box center [287, 27] width 56 height 55
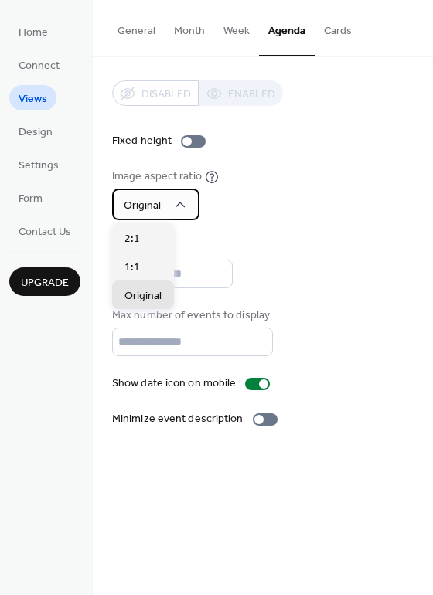
click at [185, 206] on icon at bounding box center [179, 204] width 15 height 15
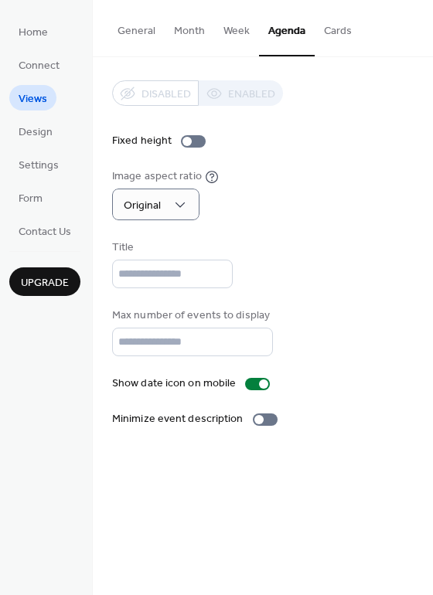
click at [276, 145] on div "Fixed height" at bounding box center [262, 141] width 301 height 16
click at [235, 97] on div "Disabled Enabled" at bounding box center [197, 93] width 171 height 26
click at [38, 137] on span "Design" at bounding box center [36, 132] width 34 height 16
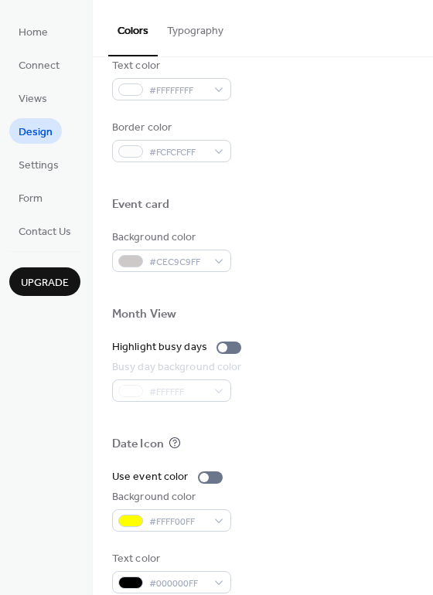
scroll to position [662, 0]
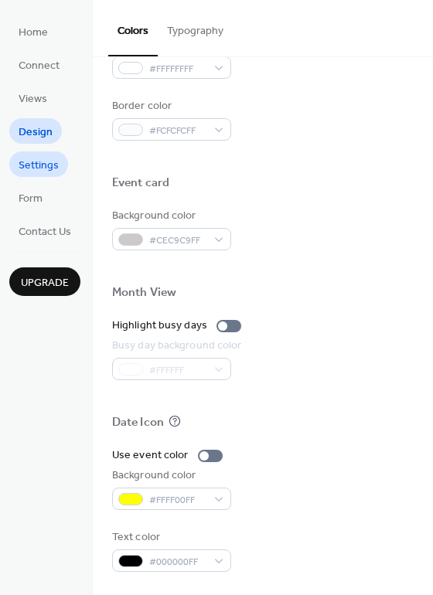
click at [46, 158] on span "Settings" at bounding box center [39, 166] width 40 height 16
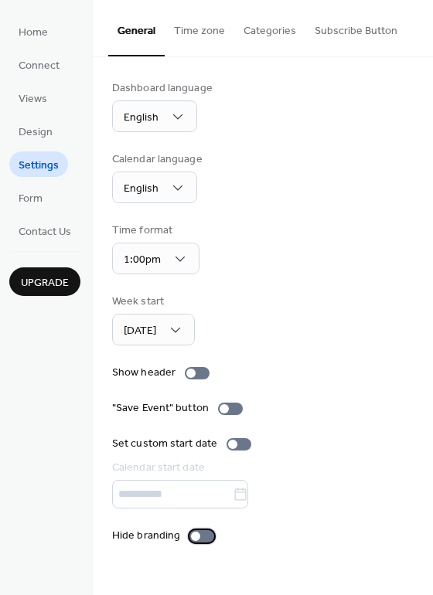
click at [200, 533] on div at bounding box center [201, 536] width 25 height 12
click at [317, 29] on button "Subscribe Button" at bounding box center [355, 27] width 101 height 55
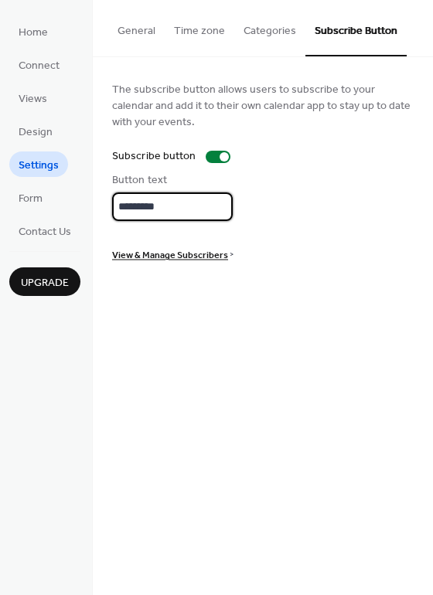
drag, startPoint x: 174, startPoint y: 204, endPoint x: 74, endPoint y: 193, distance: 100.3
click at [77, 196] on div "Home Connect Views Design Settings Form Contact Us Upgrade Settings Upgrade Gen…" at bounding box center [216, 297] width 433 height 595
type input "**********"
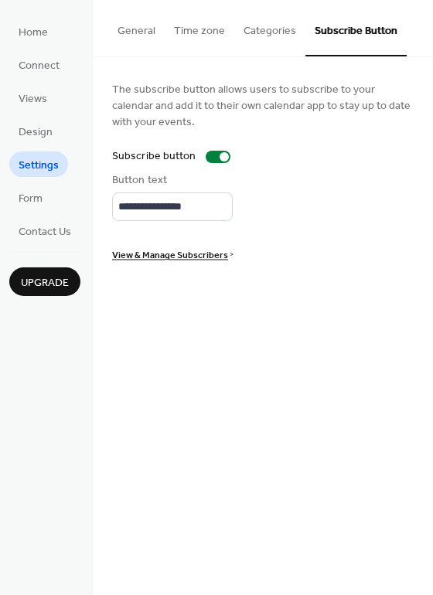
click at [267, 30] on button "Categories" at bounding box center [269, 27] width 71 height 55
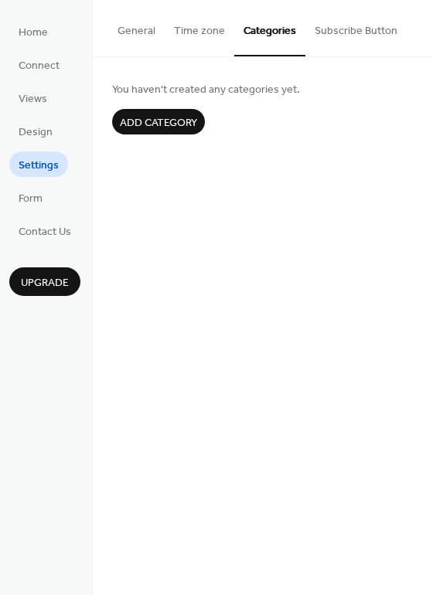
click at [193, 30] on button "Time zone" at bounding box center [200, 27] width 70 height 55
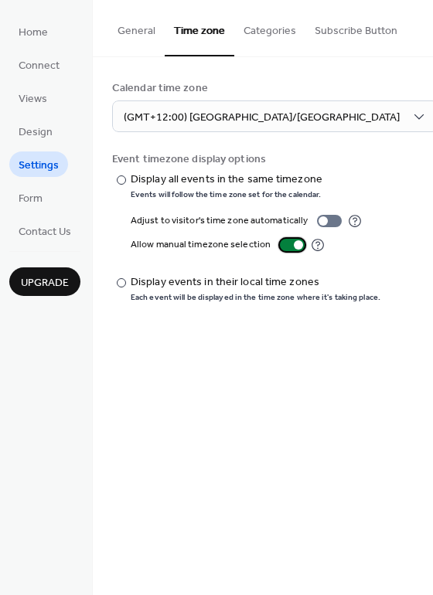
click at [294, 245] on div at bounding box center [298, 244] width 9 height 9
click at [325, 223] on div at bounding box center [329, 221] width 25 height 12
click at [141, 37] on button "General" at bounding box center [136, 27] width 56 height 55
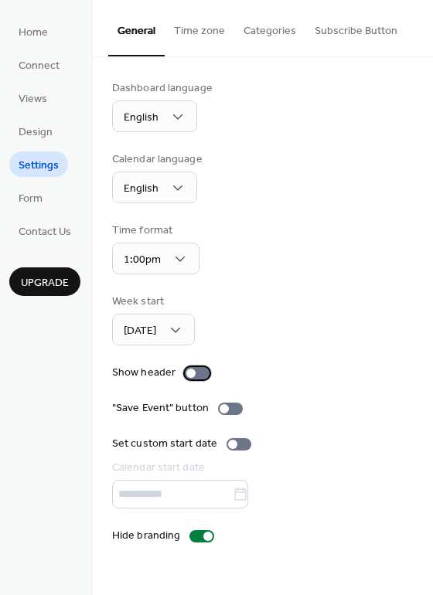
click at [192, 375] on div at bounding box center [190, 373] width 9 height 9
click at [199, 374] on div at bounding box center [203, 373] width 9 height 9
click at [38, 201] on span "Form" at bounding box center [31, 199] width 24 height 16
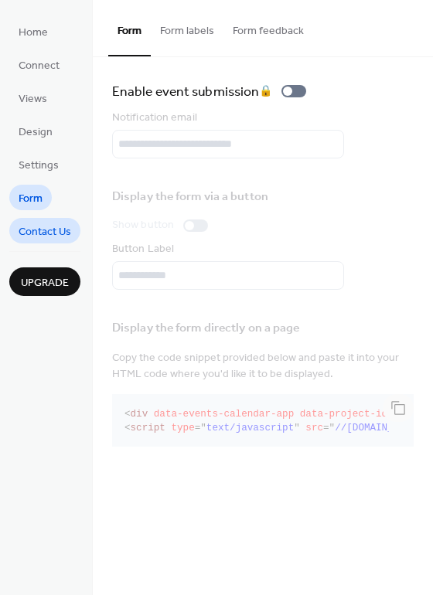
click at [56, 235] on span "Contact Us" at bounding box center [45, 232] width 53 height 16
